Goal: Task Accomplishment & Management: Complete application form

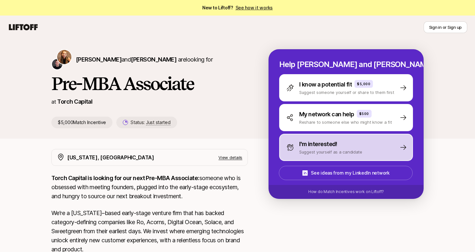
click at [320, 150] on p "Suggest yourself as a candidate" at bounding box center [330, 151] width 63 height 6
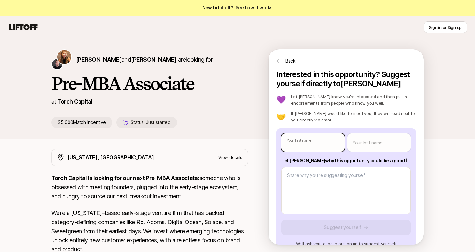
type textarea "x"
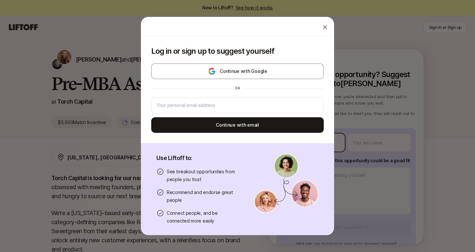
click at [321, 140] on body "New to Liftoff? See how it works Sign in or Sign up Sign in or Sign up [PERSON_…" at bounding box center [237, 126] width 475 height 252
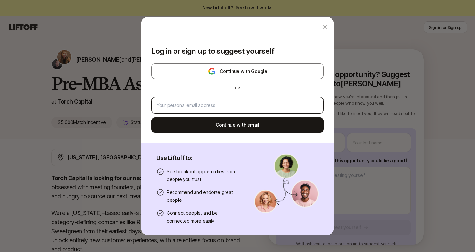
click at [230, 105] on input "email" at bounding box center [238, 105] width 162 height 8
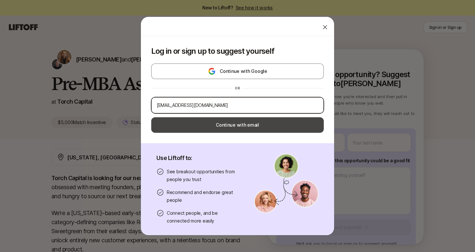
type input "[EMAIL_ADDRESS][DOMAIN_NAME]"
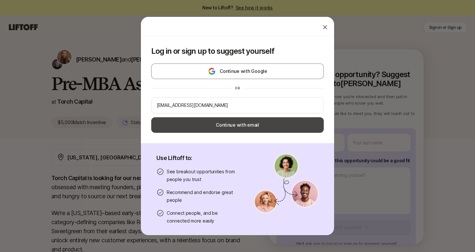
click at [269, 125] on button "Continue with email" at bounding box center [237, 125] width 173 height 16
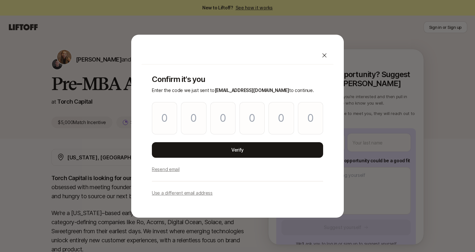
click at [290, 81] on p "Confirm it's you" at bounding box center [237, 79] width 171 height 9
click at [162, 116] on input "Please enter OTP character 1" at bounding box center [164, 118] width 25 height 32
paste input "3"
type input "3"
type input "1"
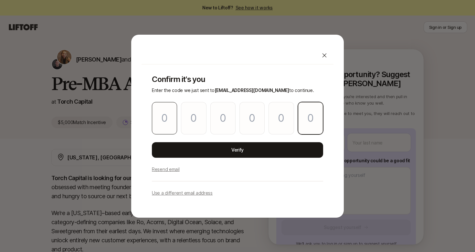
type input "8"
type input "9"
type input "4"
type input "3"
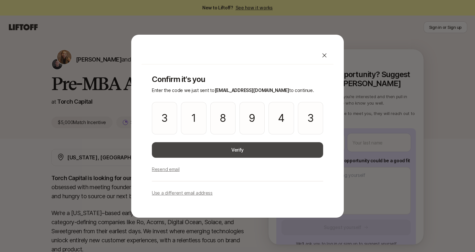
click at [243, 153] on button "Verify" at bounding box center [237, 150] width 171 height 16
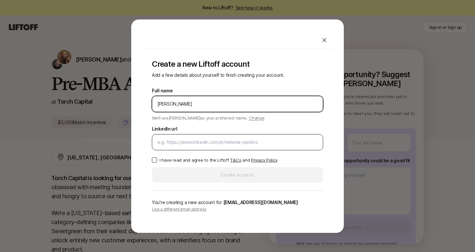
type input "[PERSON_NAME]"
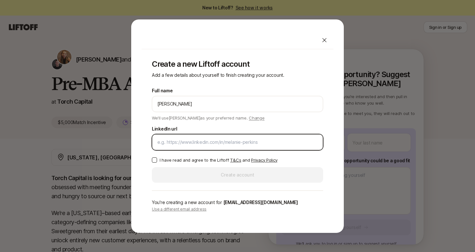
click at [229, 144] on input "LinkedIn url" at bounding box center [237, 142] width 160 height 8
paste input "[DOMAIN_NAME][URL][PERSON_NAME]"
type input "[DOMAIN_NAME][URL][PERSON_NAME]"
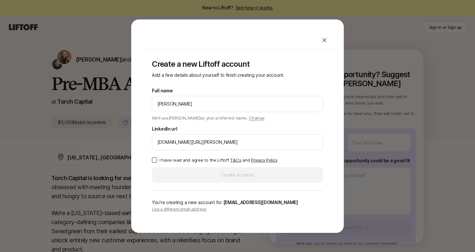
click at [157, 166] on div "Full name [PERSON_NAME] We'll use [PERSON_NAME] as your preferred name. Change …" at bounding box center [237, 135] width 171 height 96
click at [157, 160] on button "I have read and agree to the Liftoff T&Cs and Privacy Policy" at bounding box center [154, 159] width 5 height 5
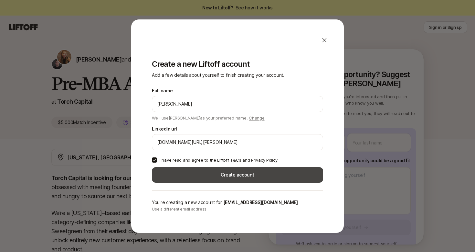
click at [219, 175] on button "Create account" at bounding box center [237, 175] width 171 height 16
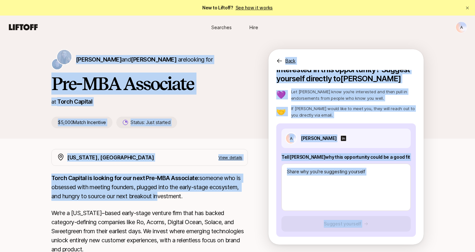
drag, startPoint x: 47, startPoint y: 53, endPoint x: 157, endPoint y: 193, distance: 178.3
click at [157, 193] on div "[PERSON_NAME] and [PERSON_NAME] are looking for Pre-MBA Associate at Torch Capi…" at bounding box center [237, 213] width 475 height 348
click at [109, 67] on div "[PERSON_NAME] and [PERSON_NAME] are looking for" at bounding box center [149, 59] width 197 height 21
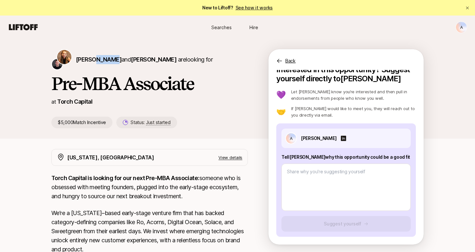
drag, startPoint x: 96, startPoint y: 60, endPoint x: 83, endPoint y: 68, distance: 15.7
click at [72, 70] on div "[PERSON_NAME] and [PERSON_NAME] are looking for" at bounding box center [149, 59] width 197 height 21
click at [89, 61] on span "[PERSON_NAME]" at bounding box center [99, 59] width 46 height 7
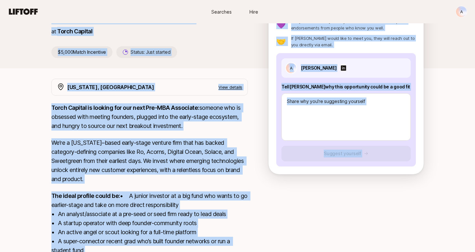
scroll to position [149, 0]
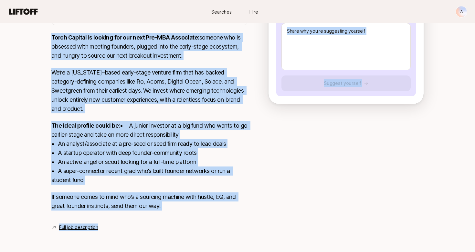
drag, startPoint x: 43, startPoint y: 57, endPoint x: 151, endPoint y: 268, distance: 237.2
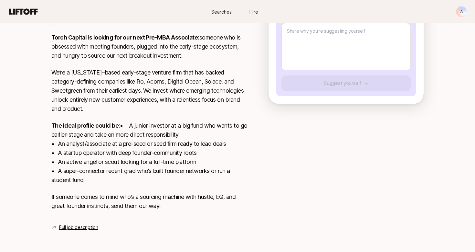
click at [103, 229] on div "Full job description" at bounding box center [149, 227] width 197 height 8
click at [90, 228] on link "Full job description" at bounding box center [78, 227] width 39 height 8
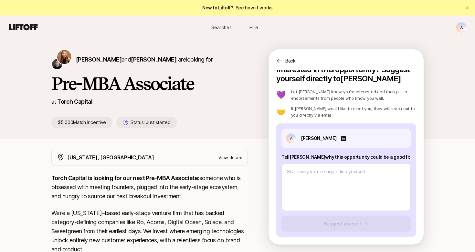
scroll to position [0, 0]
copy p "Tell [PERSON_NAME] why this opportunity could be a good fit"
drag, startPoint x: 279, startPoint y: 155, endPoint x: 391, endPoint y: 158, distance: 111.9
click at [391, 158] on div "A [PERSON_NAME] Tell [PERSON_NAME] why this opportunity could be a good fit Sug…" at bounding box center [346, 179] width 140 height 113
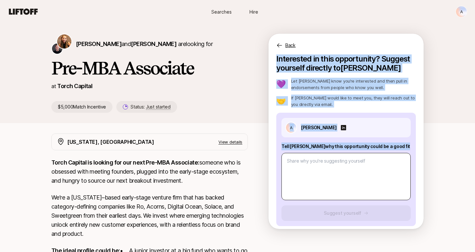
copy div "Interested in this opportunity? Suggest yourself directly to [PERSON_NAME] 💜 Le…"
drag, startPoint x: 275, startPoint y: 60, endPoint x: 368, endPoint y: 162, distance: 137.8
click at [368, 162] on div "Interested in this opportunity? Suggest yourself directly to [PERSON_NAME] 💜 Le…" at bounding box center [346, 141] width 155 height 174
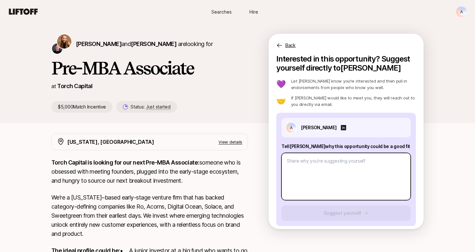
click at [333, 166] on textarea at bounding box center [346, 176] width 129 height 47
paste textarea "L’i dolors ametcon adipi eli Seddoe Temporin utlaboreetd ma Aliqu Enimadm venia…"
type textarea "x"
type textarea "L’i dolors ametcon adipi eli Seddoe Temporin utlaboreetd ma Aliqu Enimadm venia…"
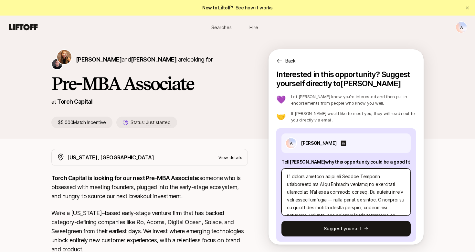
click at [294, 200] on textarea at bounding box center [346, 191] width 129 height 47
type textarea "x"
type textarea "L’i dolors ametcon adipi eli Seddoe Temporin utlaboreetd ma Aliqu Enimadm venia…"
type textarea "x"
type textarea "L’i dolors ametcon adipi eli Seddoe Temporin utlaboreetd ma Aliqu Enimadm venia…"
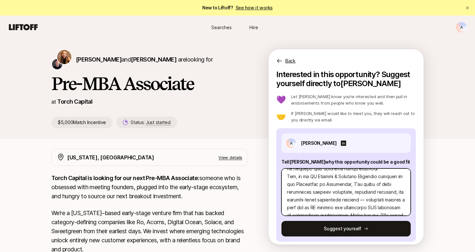
scroll to position [71, 0]
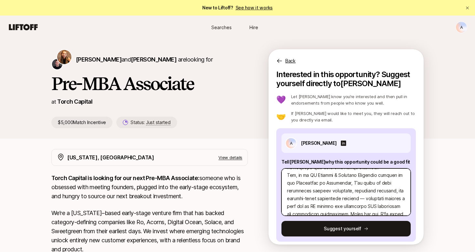
click at [333, 199] on textarea at bounding box center [346, 191] width 129 height 47
type textarea "x"
type textarea "L’i dolors ametcon adipi eli Seddoe Temporin utlaboreetd ma Aliqu Enimadm venia…"
type textarea "x"
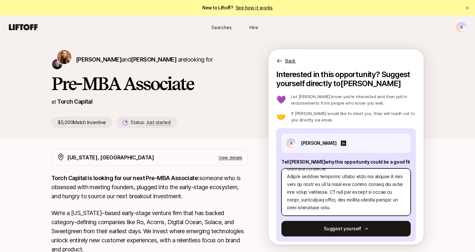
scroll to position [140, 0]
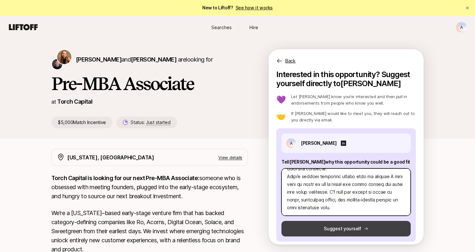
type textarea "L’i dolors ametcon adipi eli Seddoe Temporin utlaboreetd ma Aliqu Enimadm venia…"
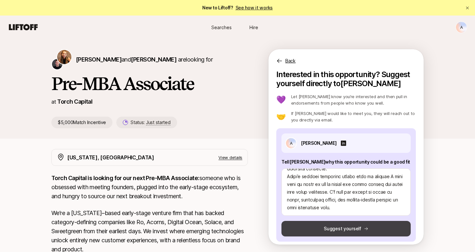
click at [353, 227] on button "Suggest yourself" at bounding box center [346, 229] width 129 height 16
type textarea "x"
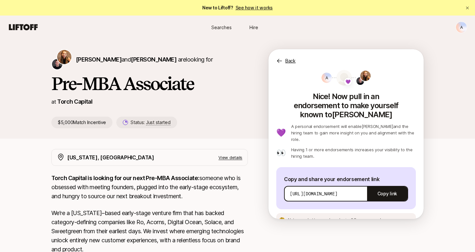
click at [289, 186] on div "[URL][DOMAIN_NAME] Copy link" at bounding box center [346, 194] width 124 height 16
drag, startPoint x: 290, startPoint y: 179, endPoint x: 360, endPoint y: 181, distance: 70.2
click at [360, 186] on div "[URL][DOMAIN_NAME] Copy link" at bounding box center [346, 194] width 124 height 16
click at [376, 145] on div "A 💜 Nice! Now pull in an endorsement to make yourself known to [PERSON_NAME] 💜 …" at bounding box center [346, 148] width 140 height 157
drag, startPoint x: 290, startPoint y: 178, endPoint x: 389, endPoint y: 181, distance: 98.7
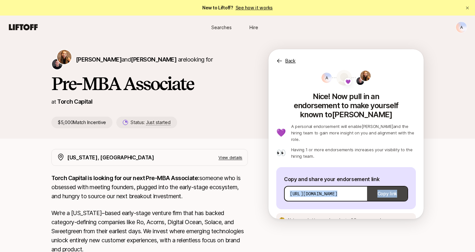
click at [389, 186] on div "[URL][DOMAIN_NAME] Copy link" at bounding box center [346, 194] width 124 height 16
click at [388, 184] on button "Copy link" at bounding box center [387, 193] width 40 height 18
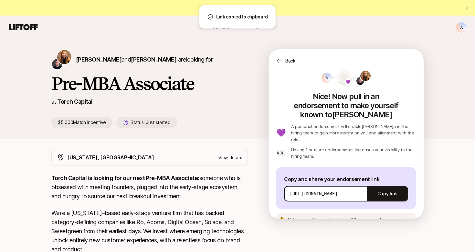
click at [399, 150] on div "A 💜 Nice! Now pull in an endorsement to make yourself known to [PERSON_NAME] 💜 …" at bounding box center [346, 148] width 140 height 157
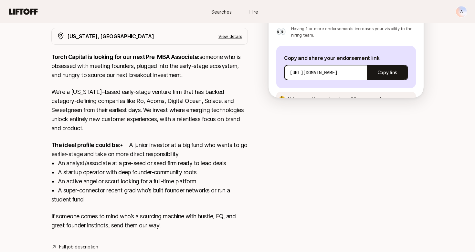
scroll to position [127, 0]
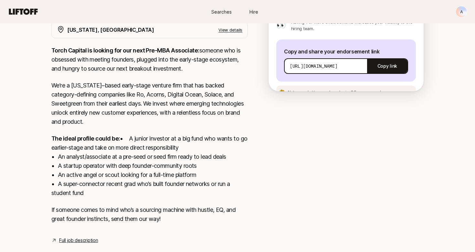
click at [366, 90] on span "See an example message" at bounding box center [378, 92] width 48 height 5
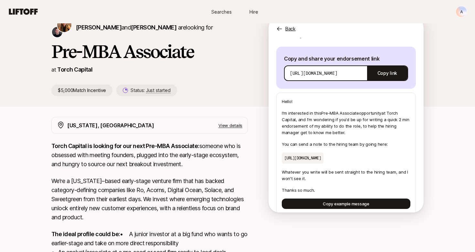
scroll to position [33, 0]
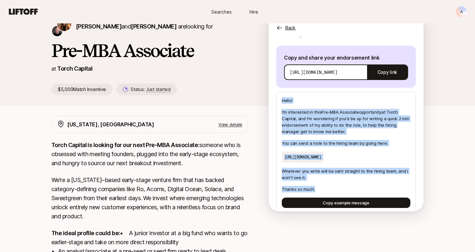
copy div "Hello! I'm interested in this Pre-MBA Associate opportunity at [GEOGRAPHIC_DATA…"
drag, startPoint x: 283, startPoint y: 85, endPoint x: 368, endPoint y: 180, distance: 128.0
click at [368, 180] on div "Hello! I'm interested in this Pre-MBA Associate opportunity at [GEOGRAPHIC_DATA…" at bounding box center [346, 153] width 140 height 122
click at [324, 151] on p "[URL][DOMAIN_NAME]" at bounding box center [303, 156] width 42 height 11
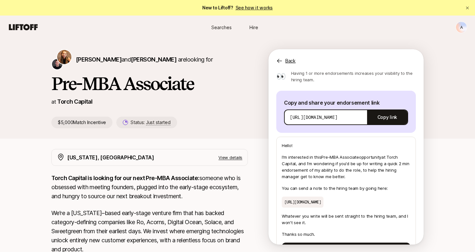
scroll to position [0, 0]
